Goal: Task Accomplishment & Management: Complete application form

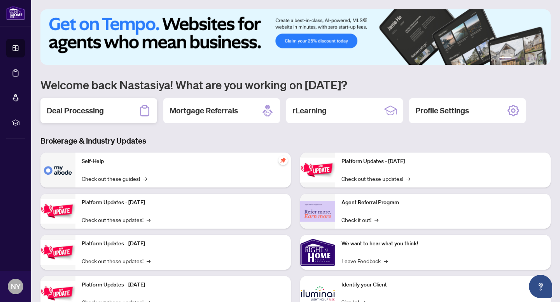
click at [98, 121] on div "Deal Processing" at bounding box center [98, 110] width 117 height 25
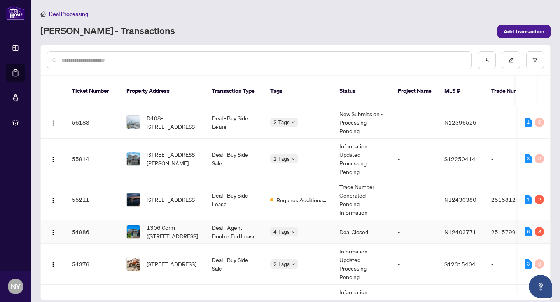
scroll to position [35, 0]
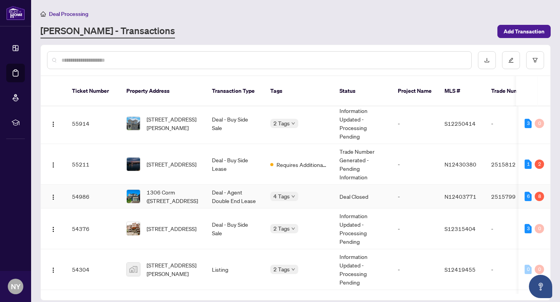
click at [237, 191] on td "Deal - Agent Double End Lease" at bounding box center [235, 197] width 58 height 24
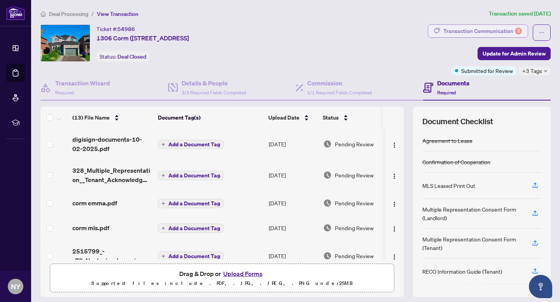
click at [488, 30] on div "Transaction Communication 8" at bounding box center [482, 31] width 79 height 12
type textarea "**********"
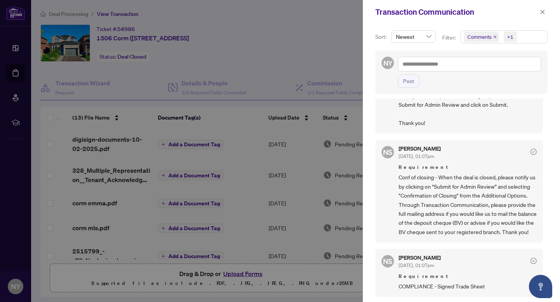
scroll to position [173, 0]
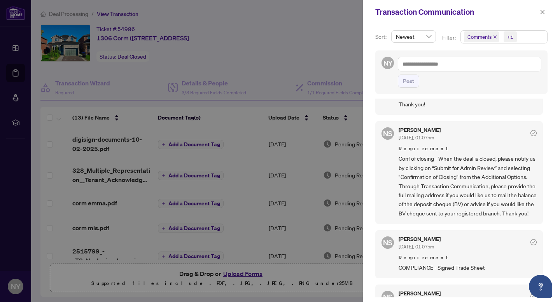
click at [18, 10] on div at bounding box center [280, 151] width 560 height 302
click at [544, 13] on icon "close" at bounding box center [542, 11] width 5 height 5
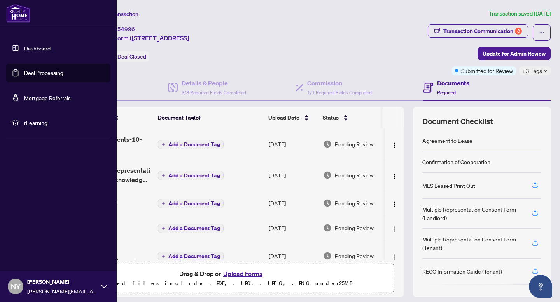
click at [10, 13] on img at bounding box center [18, 13] width 24 height 19
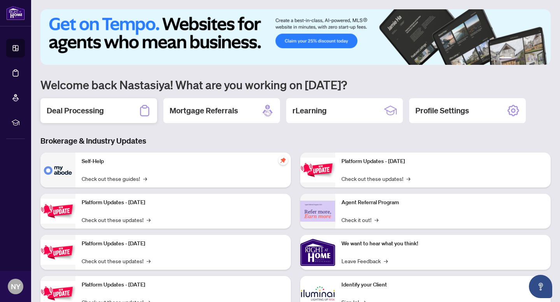
click at [118, 117] on div "Deal Processing" at bounding box center [98, 110] width 117 height 25
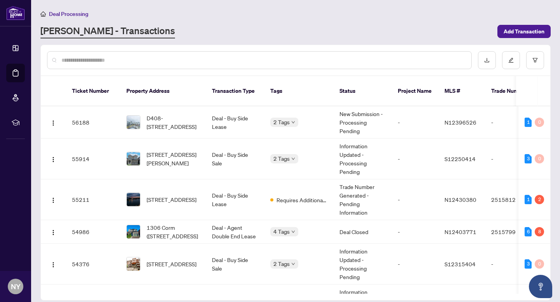
click at [142, 58] on input "text" at bounding box center [262, 60] width 403 height 9
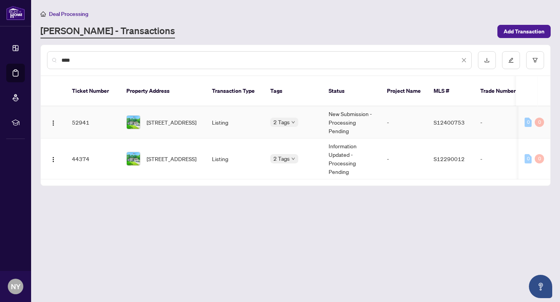
type input "****"
click at [176, 118] on span "[STREET_ADDRESS]" at bounding box center [172, 122] width 50 height 9
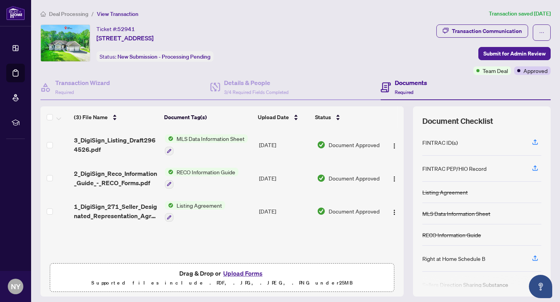
click at [232, 271] on button "Upload Forms" at bounding box center [243, 274] width 44 height 10
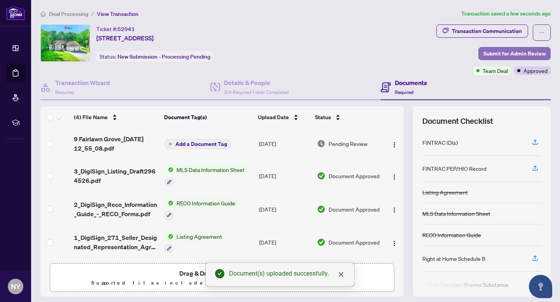
click at [501, 58] on span "Submit for Admin Review" at bounding box center [514, 53] width 62 height 12
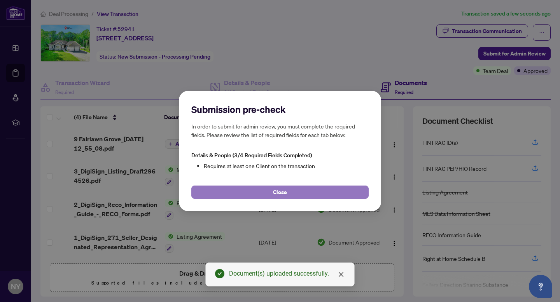
click at [234, 193] on button "Close" at bounding box center [279, 192] width 177 height 13
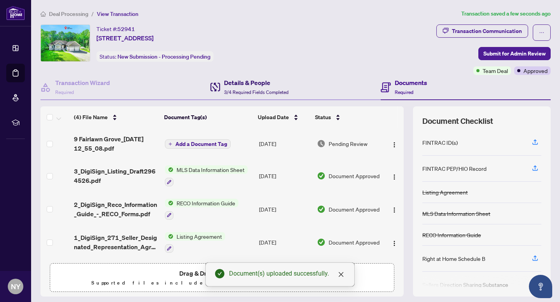
click at [227, 82] on h4 "Details & People" at bounding box center [256, 82] width 65 height 9
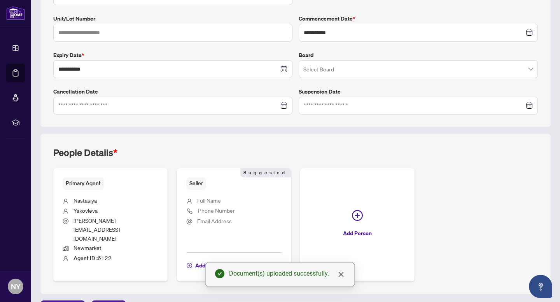
scroll to position [166, 0]
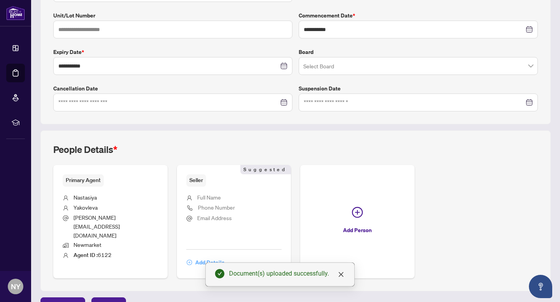
click at [207, 257] on span "Add Details" at bounding box center [209, 263] width 29 height 12
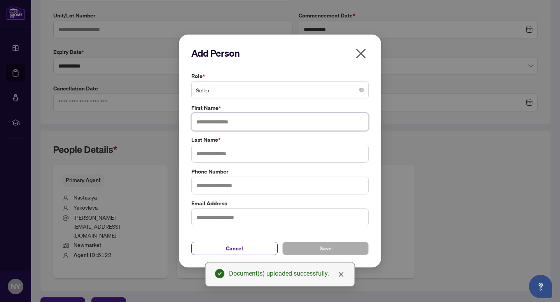
click at [215, 120] on input "text" at bounding box center [279, 122] width 177 height 18
type input "*****"
click at [208, 151] on input "text" at bounding box center [279, 154] width 177 height 18
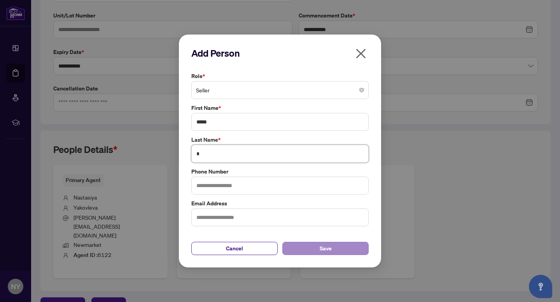
type input "*"
click at [302, 250] on button "Save" at bounding box center [325, 248] width 86 height 13
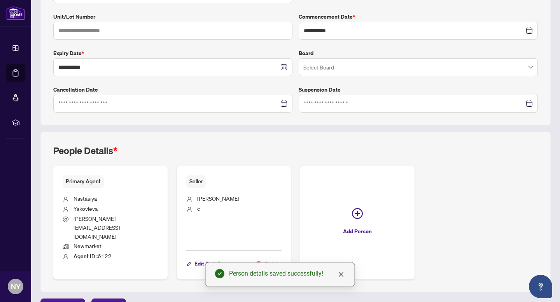
scroll to position [0, 0]
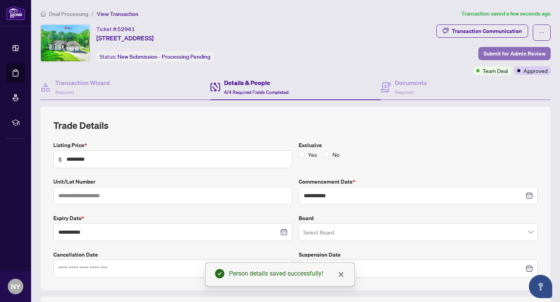
click at [500, 51] on span "Submit for Admin Review" at bounding box center [514, 53] width 62 height 12
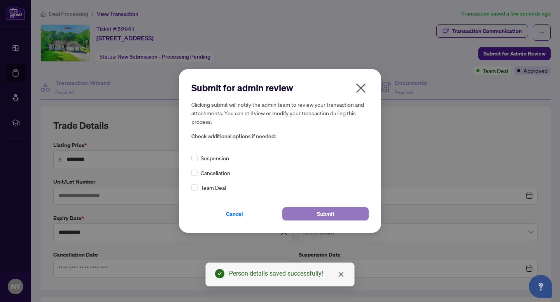
click at [316, 215] on button "Submit" at bounding box center [325, 214] width 86 height 13
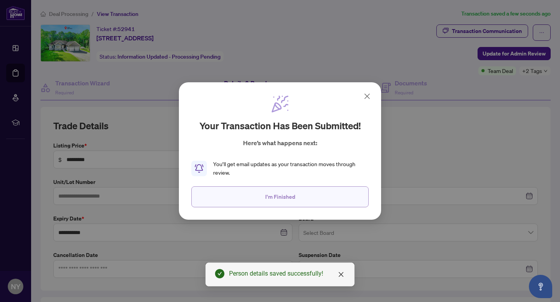
click at [293, 200] on span "I'm Finished" at bounding box center [280, 197] width 30 height 12
